Goal: Transaction & Acquisition: Register for event/course

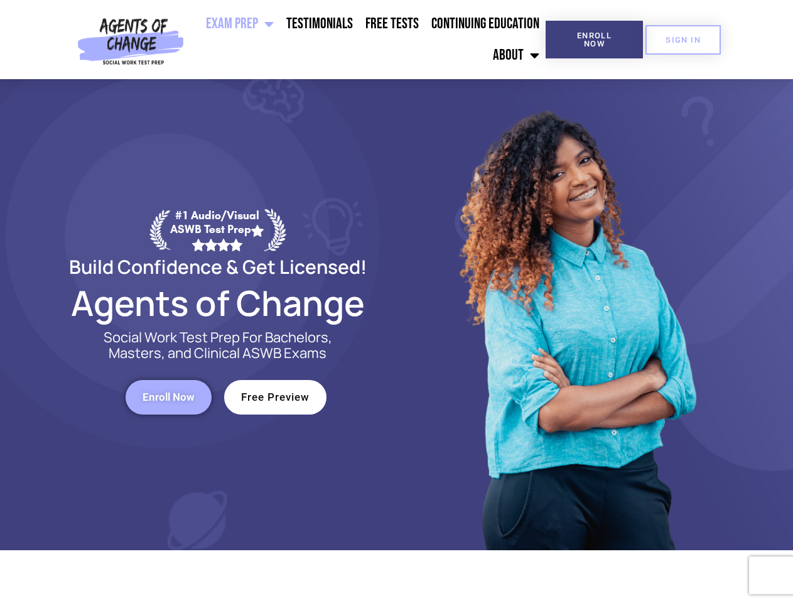
click at [397, 301] on div at bounding box center [576, 314] width 358 height 471
click at [367, 40] on ul "Exam Prep BSW Exam Prep: ASWB Bachelors Level Exam LMSW Exam Prep: ASWB Masters…" at bounding box center [367, 39] width 357 height 63
click at [594, 40] on span "Enroll Now" at bounding box center [594, 39] width 57 height 16
click at [683, 40] on span "SIGN IN" at bounding box center [683, 40] width 35 height 8
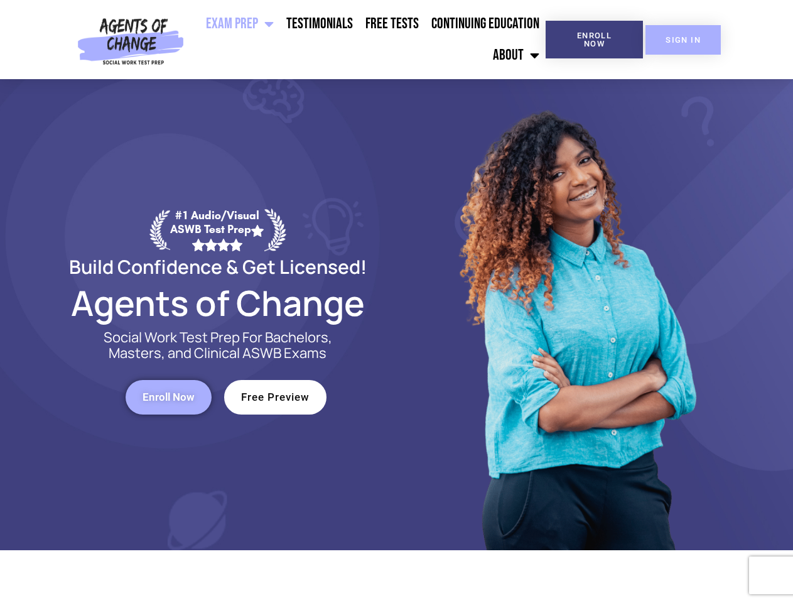
click at [683, 40] on span "SIGN IN" at bounding box center [683, 40] width 35 height 8
click at [168, 397] on span "Enroll Now" at bounding box center [169, 397] width 52 height 11
click at [275, 397] on span "Free Preview" at bounding box center [275, 397] width 68 height 11
